Goal: Check status

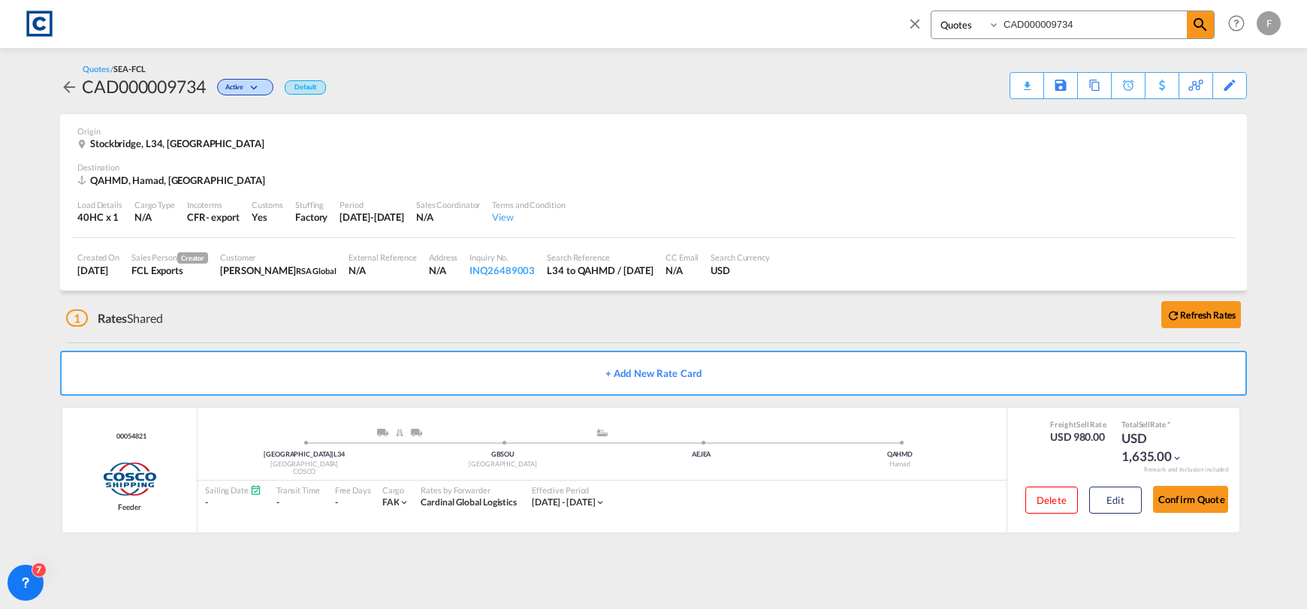
select select "Quotes"
type input "CAD000009712"
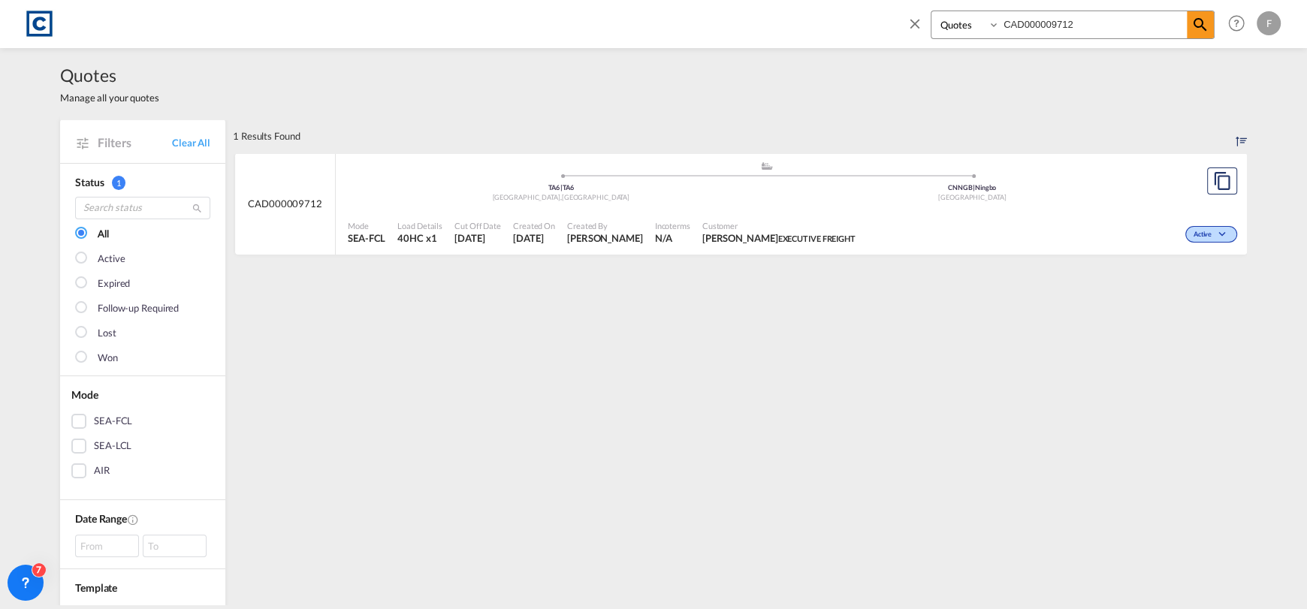
click at [1215, 231] on md-icon "icon-chevron-down" at bounding box center [1224, 235] width 18 height 8
click at [1194, 296] on span "Won" at bounding box center [1183, 299] width 38 height 17
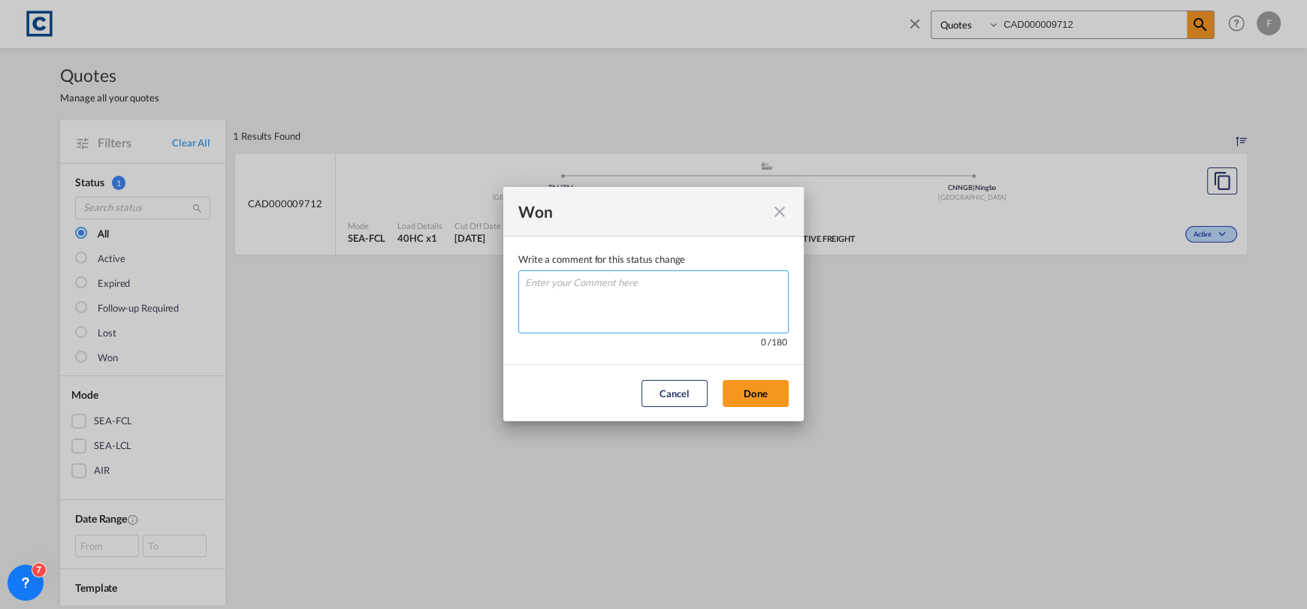
click at [663, 298] on textarea "Write a comment ..." at bounding box center [653, 301] width 270 height 63
type textarea "W"
click at [796, 399] on md-dialog-actions "Cancel Done" at bounding box center [653, 392] width 300 height 57
click at [745, 393] on button "Done" at bounding box center [756, 393] width 66 height 27
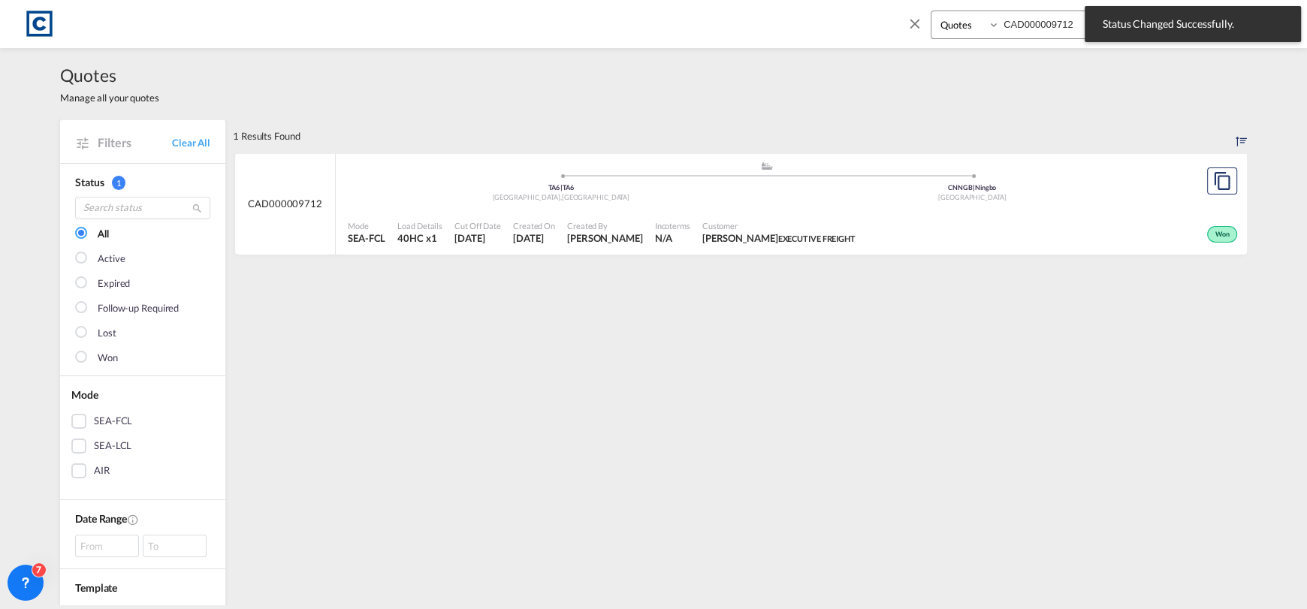
click at [912, 216] on div "Won" at bounding box center [1051, 233] width 379 height 38
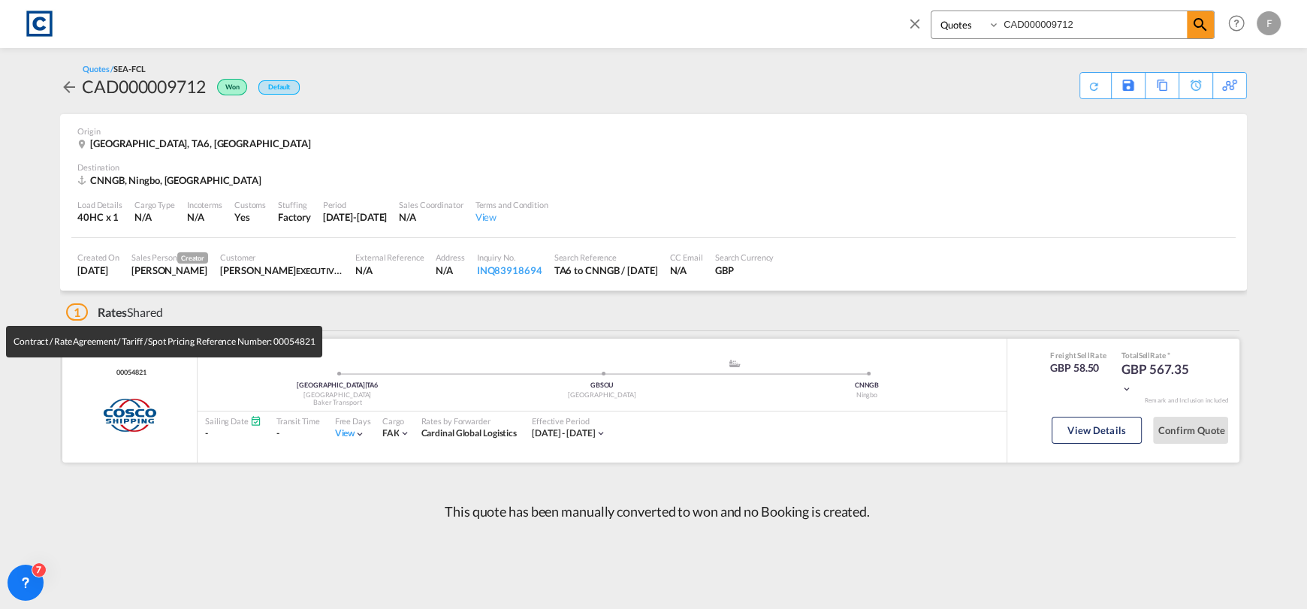
click at [135, 376] on span "00054821" at bounding box center [129, 373] width 33 height 10
click at [131, 375] on span "00054821" at bounding box center [129, 373] width 33 height 10
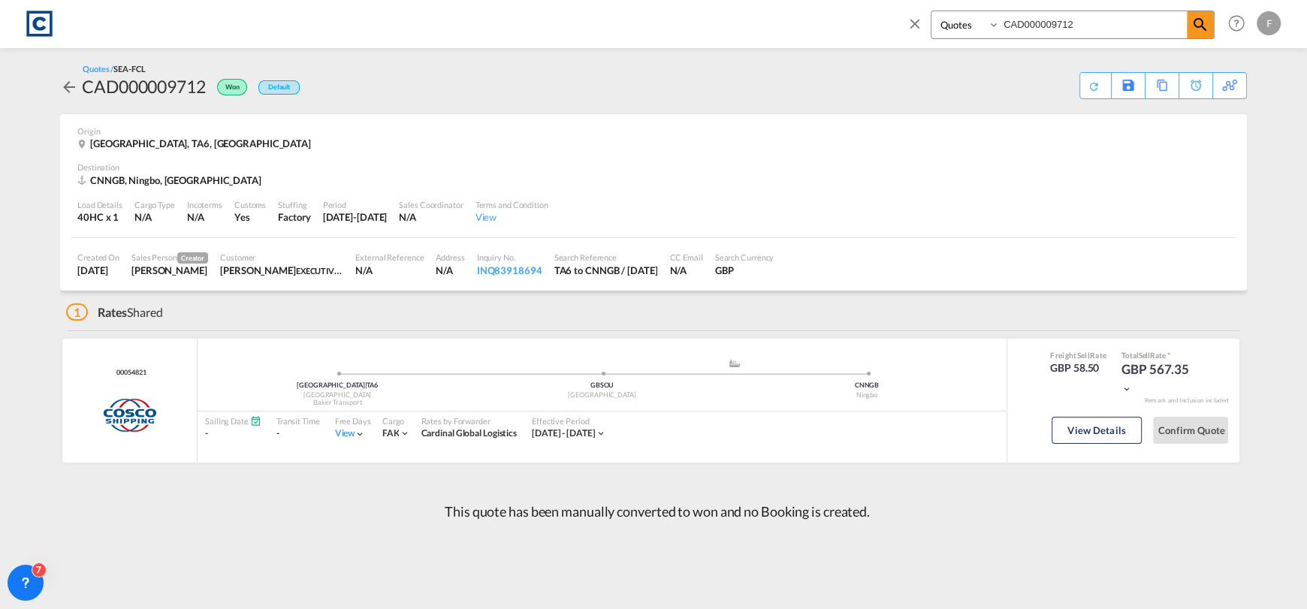
copy span "00054821"
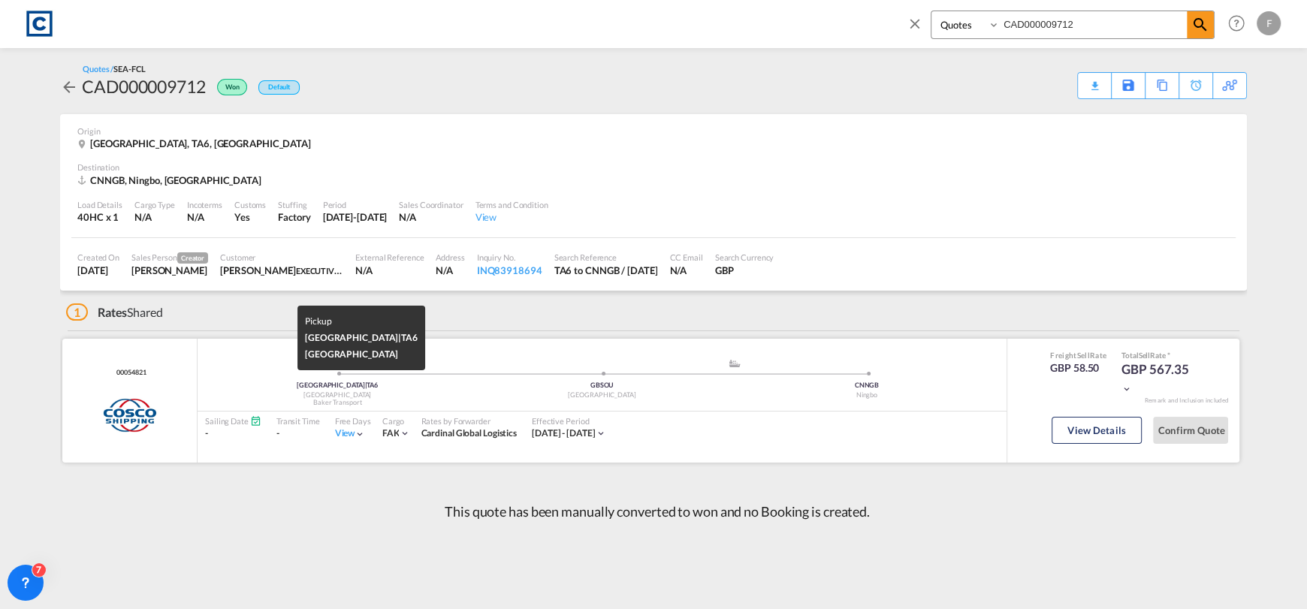
drag, startPoint x: 341, startPoint y: 405, endPoint x: 367, endPoint y: 406, distance: 25.6
click at [367, 406] on div "Baker Transport" at bounding box center [337, 403] width 264 height 10
click at [403, 401] on div "Baker Transport" at bounding box center [337, 403] width 264 height 10
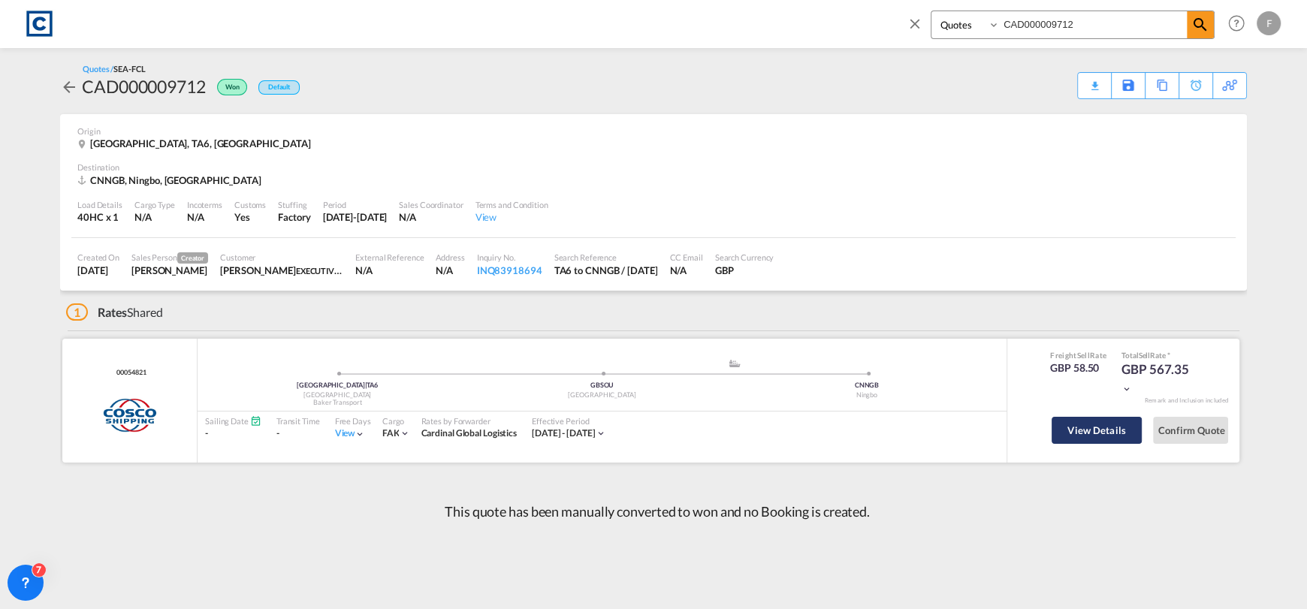
click at [1119, 431] on button "View Details" at bounding box center [1097, 430] width 90 height 27
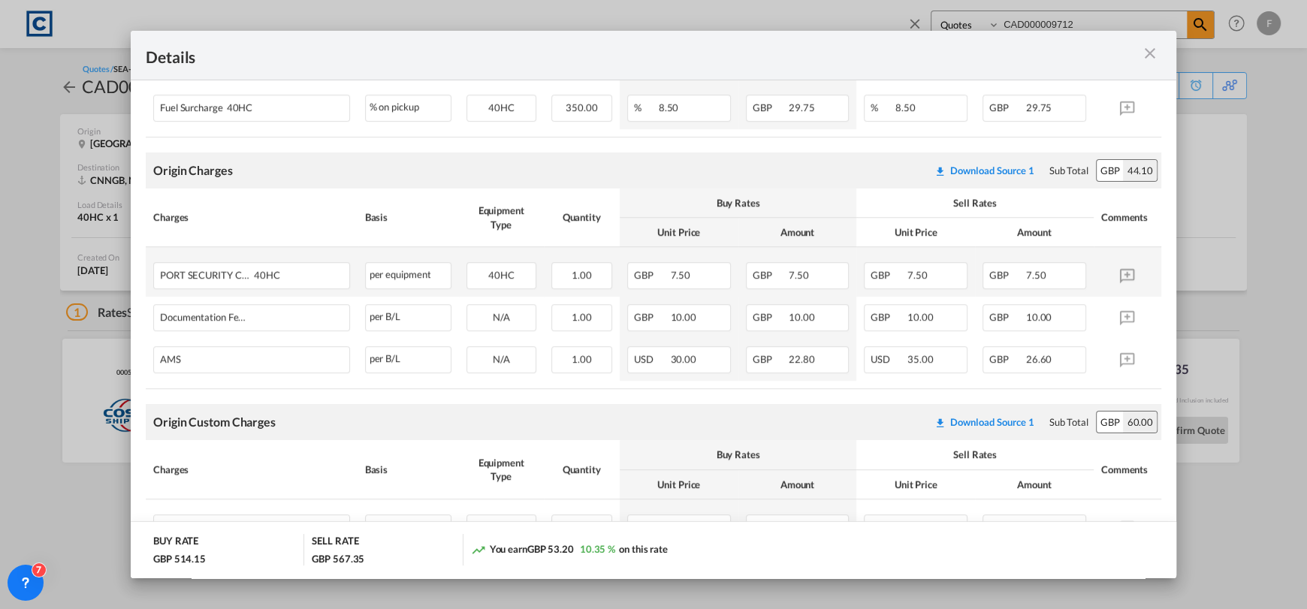
scroll to position [820, 0]
